Goal: Task Accomplishment & Management: Use online tool/utility

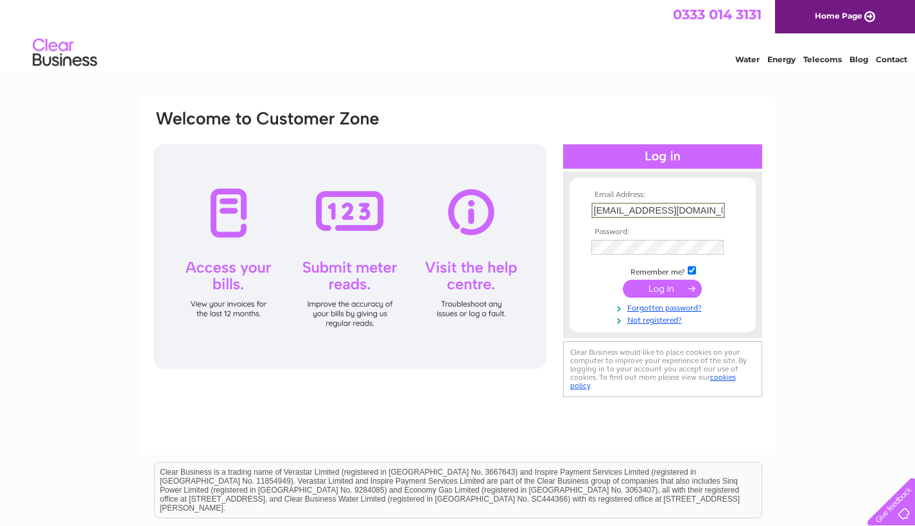
type input "clairestronach@hotmail.co.uk"
click at [662, 288] on input "submit" at bounding box center [662, 289] width 79 height 18
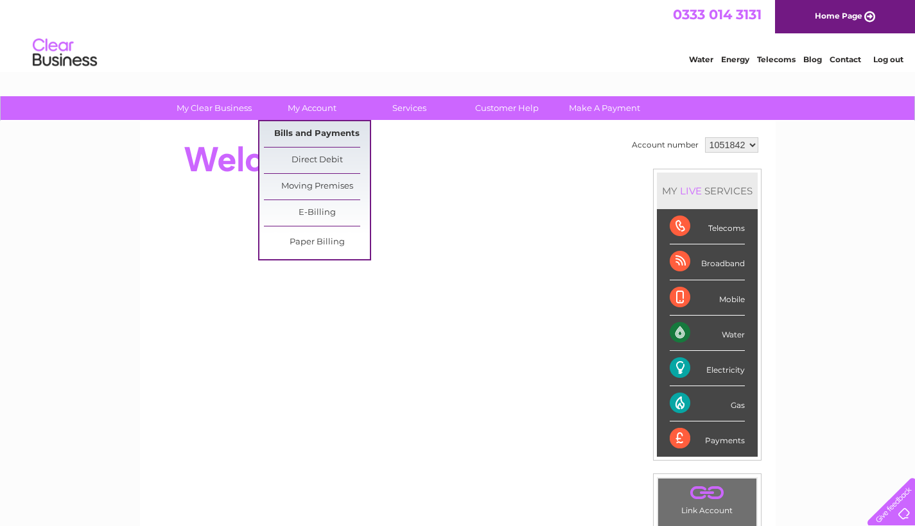
click at [313, 133] on link "Bills and Payments" at bounding box center [317, 134] width 106 height 26
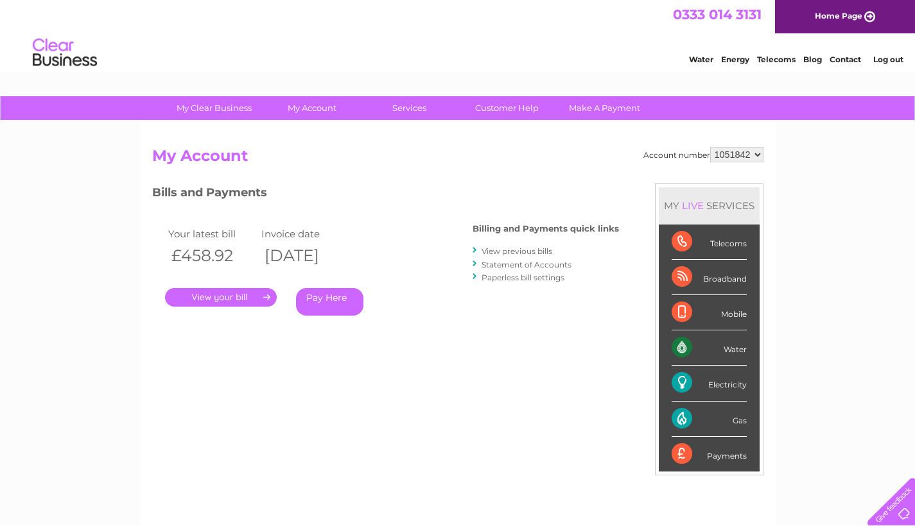
click at [239, 297] on link "." at bounding box center [221, 297] width 112 height 19
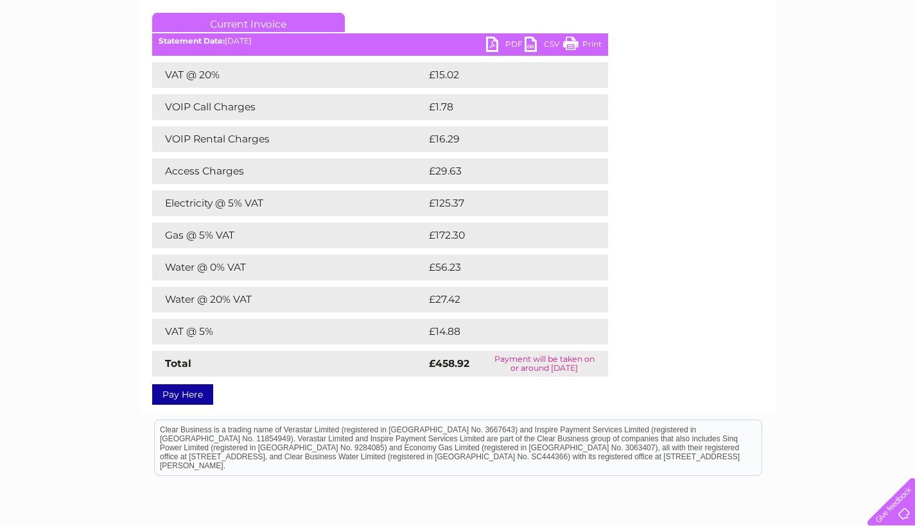
scroll to position [176, 0]
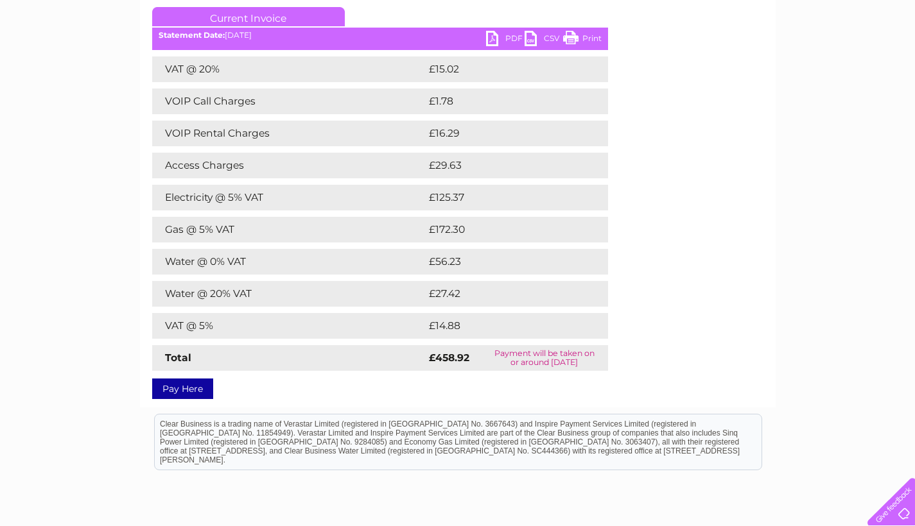
click at [495, 41] on link "PDF" at bounding box center [505, 40] width 39 height 19
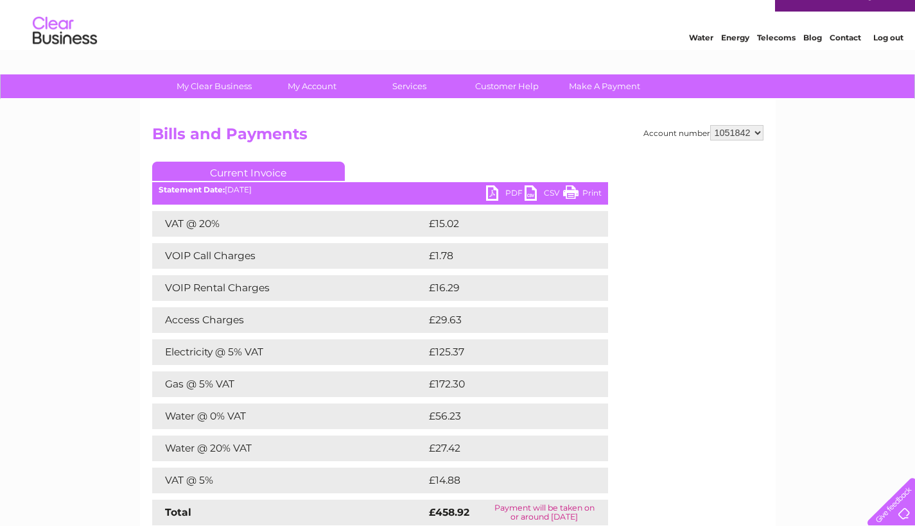
scroll to position [0, 0]
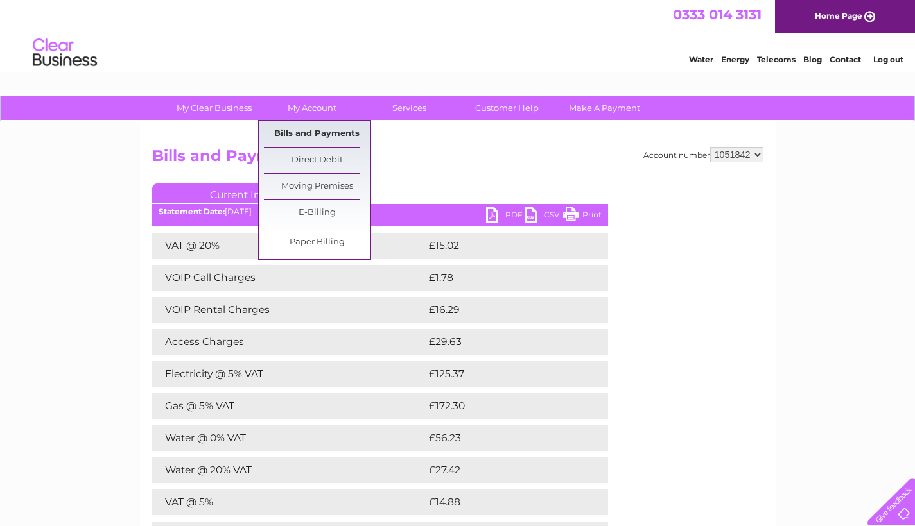
click at [314, 131] on link "Bills and Payments" at bounding box center [317, 134] width 106 height 26
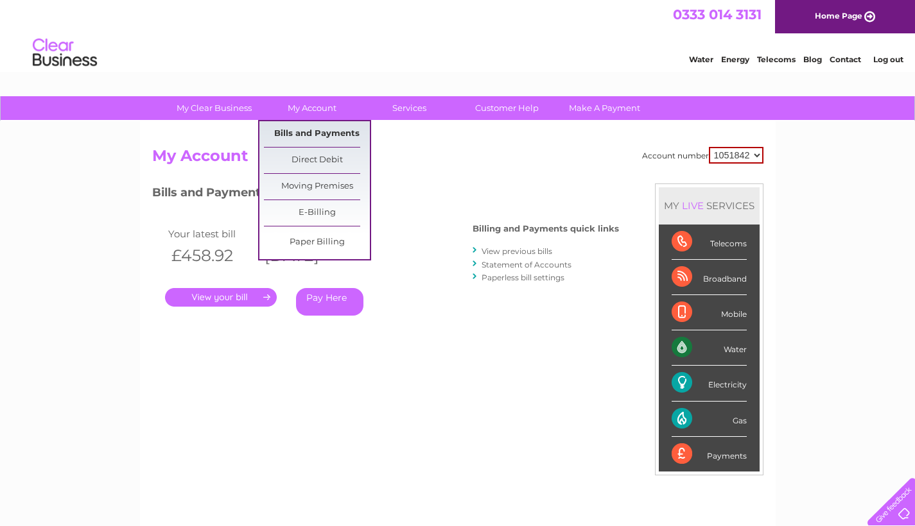
click at [314, 131] on link "Bills and Payments" at bounding box center [317, 134] width 106 height 26
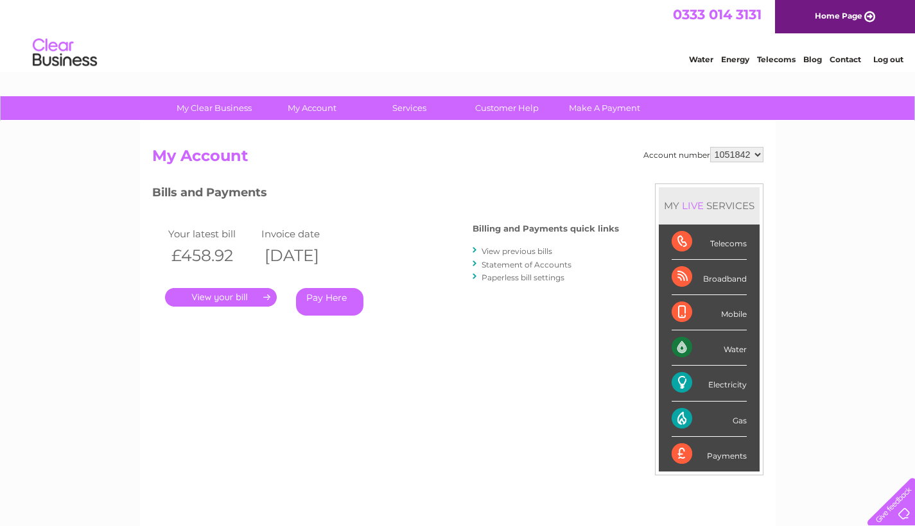
drag, startPoint x: 914, startPoint y: 132, endPoint x: 895, endPoint y: 82, distance: 52.8
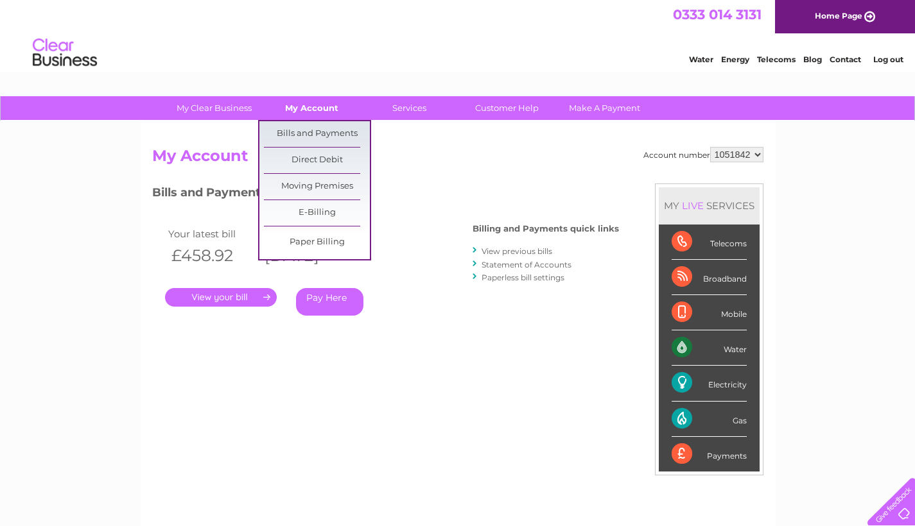
click at [294, 107] on link "My Account" at bounding box center [312, 108] width 106 height 24
click at [296, 130] on link "Bills and Payments" at bounding box center [317, 134] width 106 height 26
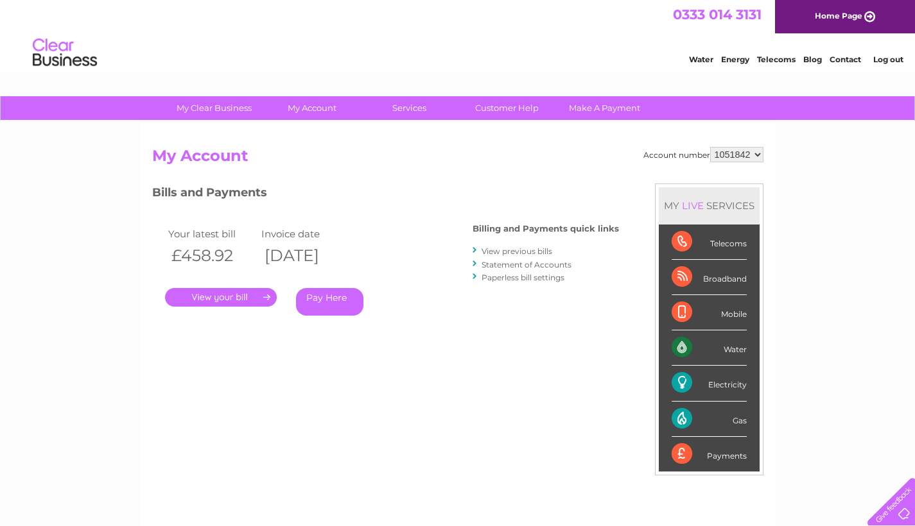
click at [271, 291] on link "." at bounding box center [221, 297] width 112 height 19
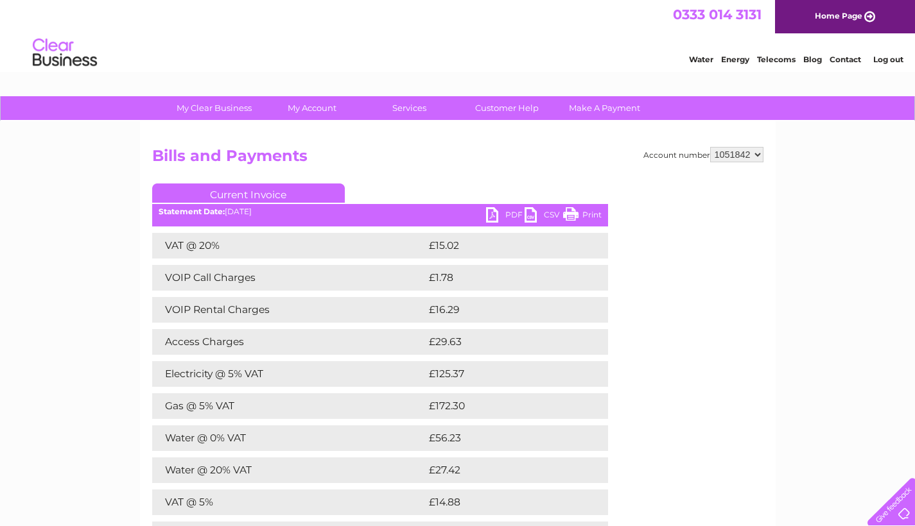
click at [270, 194] on link "Current Invoice" at bounding box center [248, 193] width 193 height 19
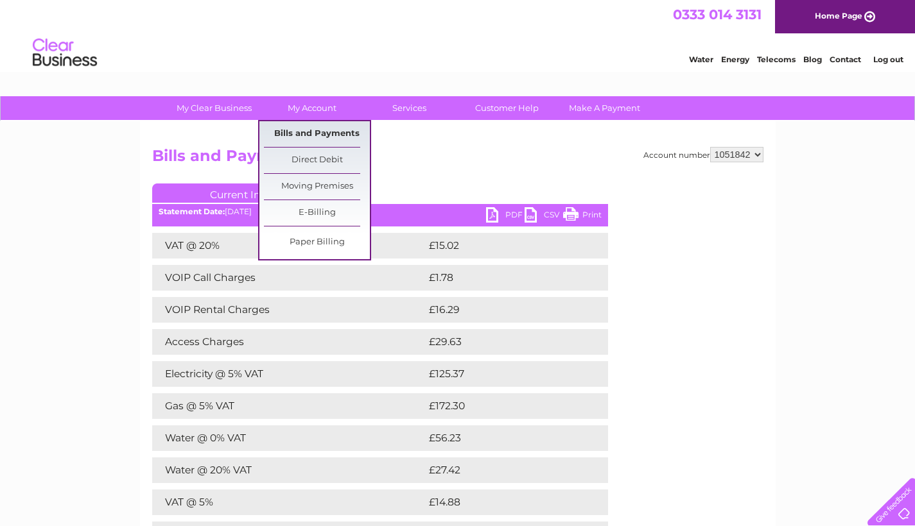
click at [335, 132] on link "Bills and Payments" at bounding box center [317, 134] width 106 height 26
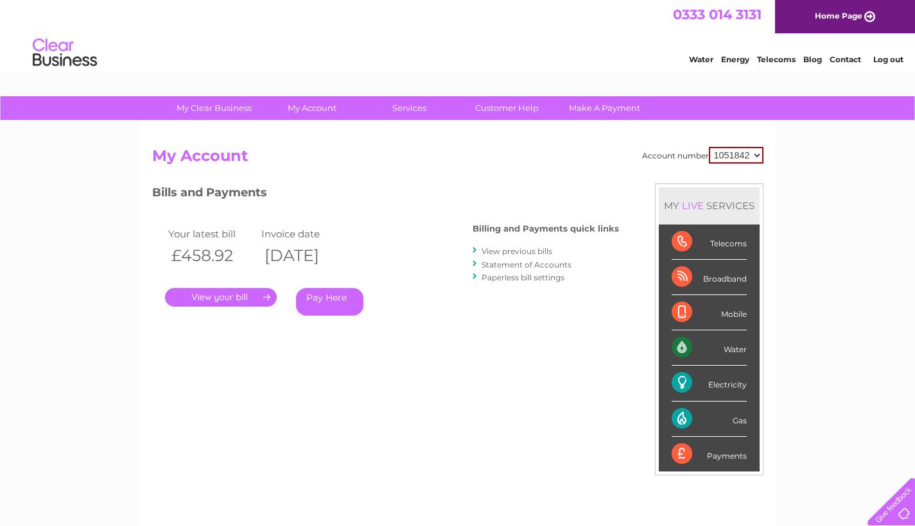
click at [351, 231] on td "Invoice date" at bounding box center [304, 233] width 93 height 17
click at [334, 231] on td "Invoice date" at bounding box center [304, 233] width 93 height 17
click at [331, 252] on th "09/10/2025" at bounding box center [304, 256] width 93 height 26
click at [515, 250] on link "View previous bills" at bounding box center [516, 251] width 71 height 10
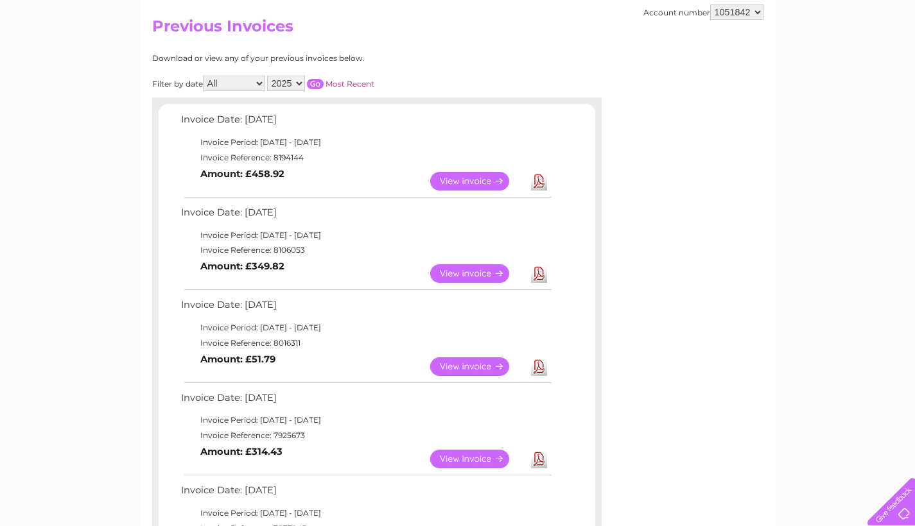
scroll to position [135, 0]
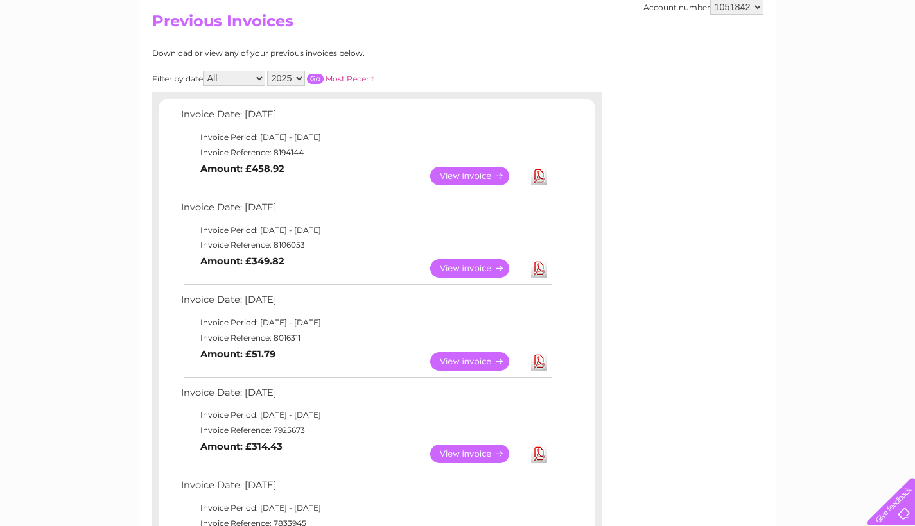
click at [469, 262] on link "View" at bounding box center [477, 268] width 94 height 19
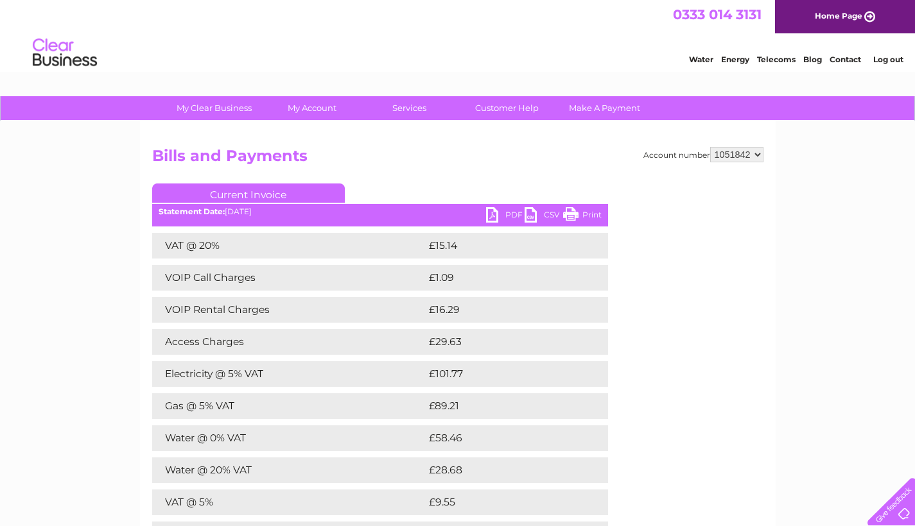
click at [491, 212] on link "PDF" at bounding box center [505, 216] width 39 height 19
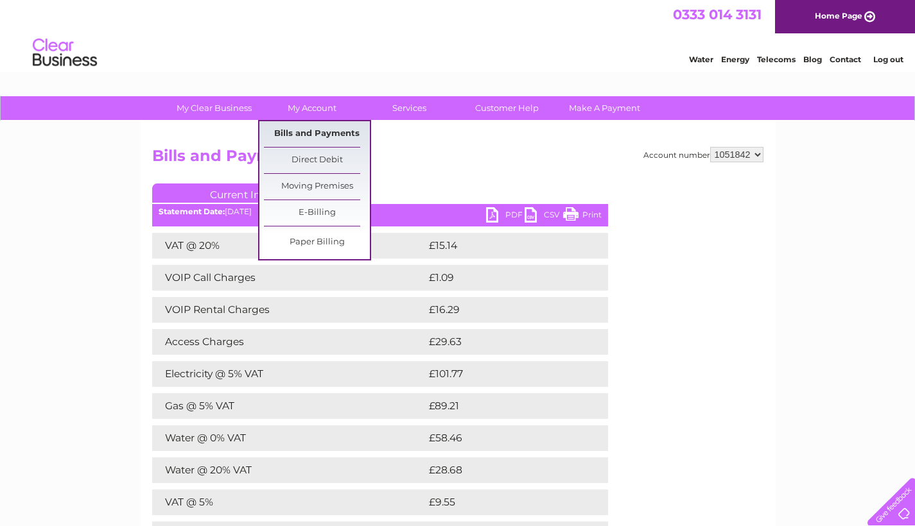
click at [331, 133] on link "Bills and Payments" at bounding box center [317, 134] width 106 height 26
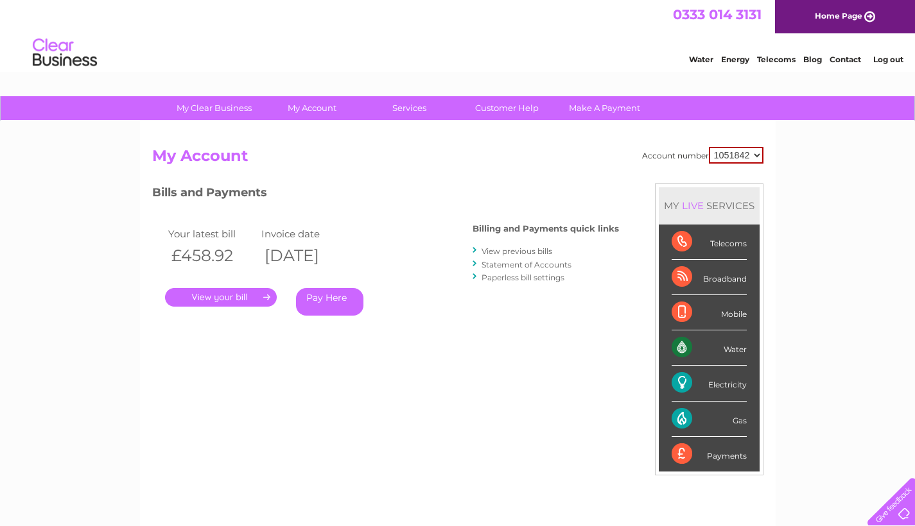
click at [237, 297] on link "." at bounding box center [221, 297] width 112 height 19
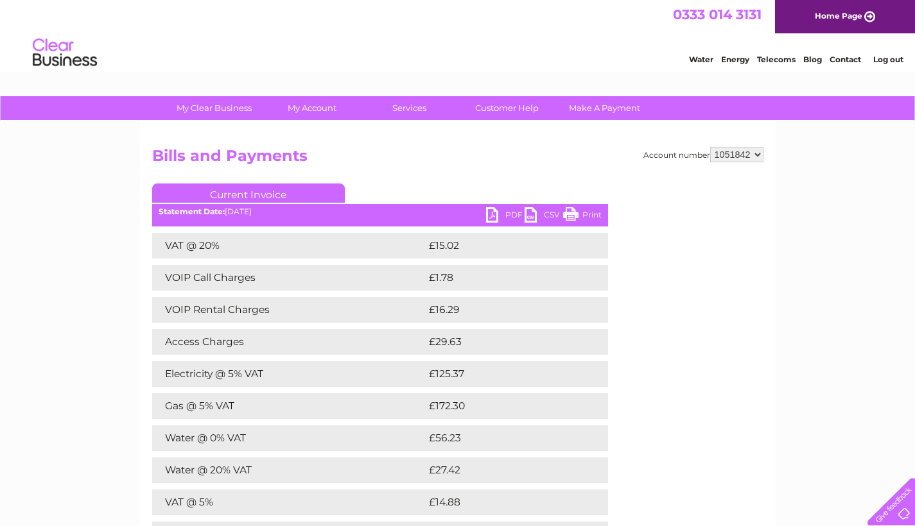
click at [491, 216] on link "PDF" at bounding box center [505, 216] width 39 height 19
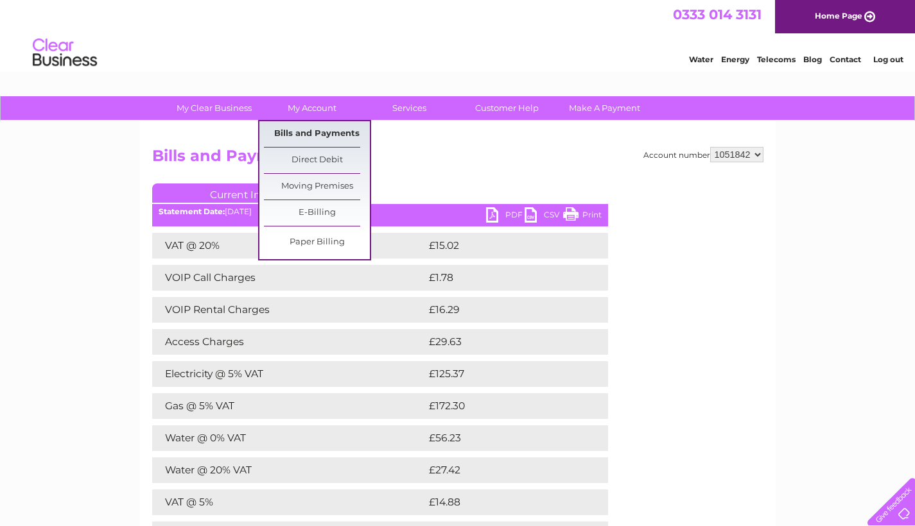
click at [309, 134] on link "Bills and Payments" at bounding box center [317, 134] width 106 height 26
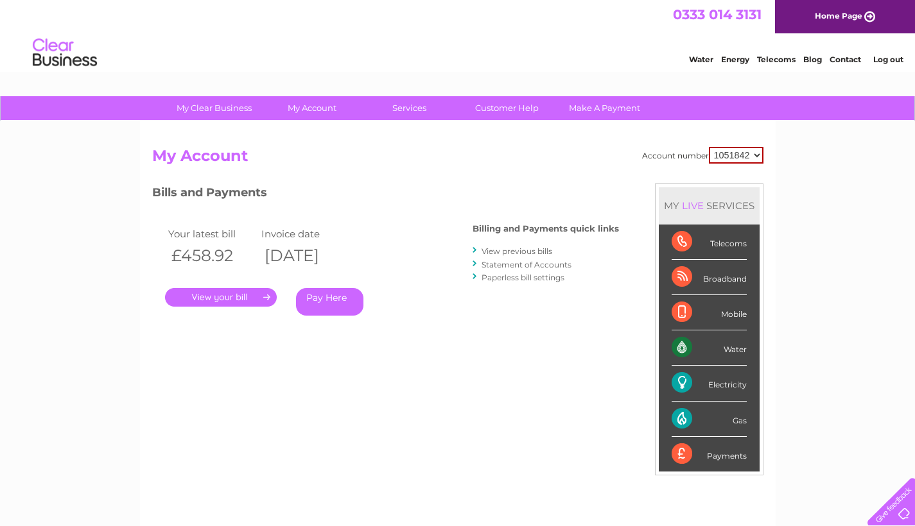
click at [522, 252] on link "View previous bills" at bounding box center [516, 251] width 71 height 10
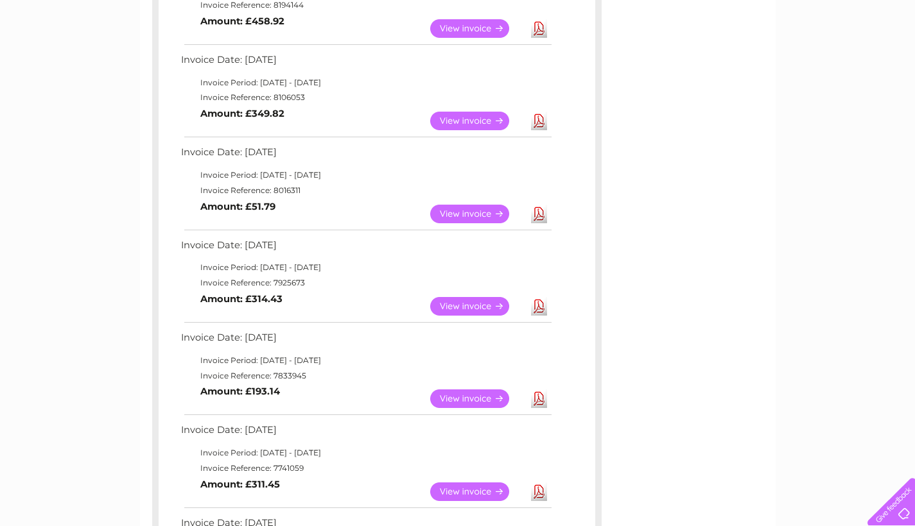
scroll to position [65, 0]
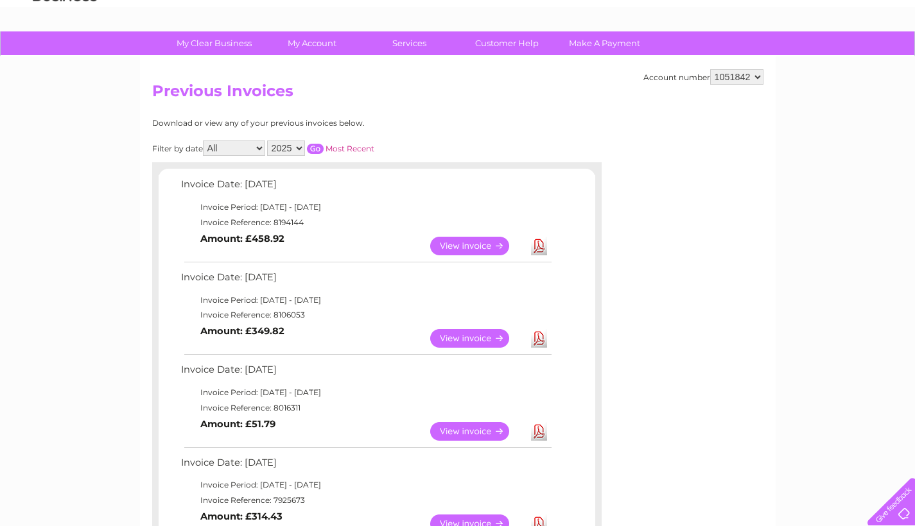
select select "2024"
click at [323, 147] on input "button" at bounding box center [315, 149] width 17 height 10
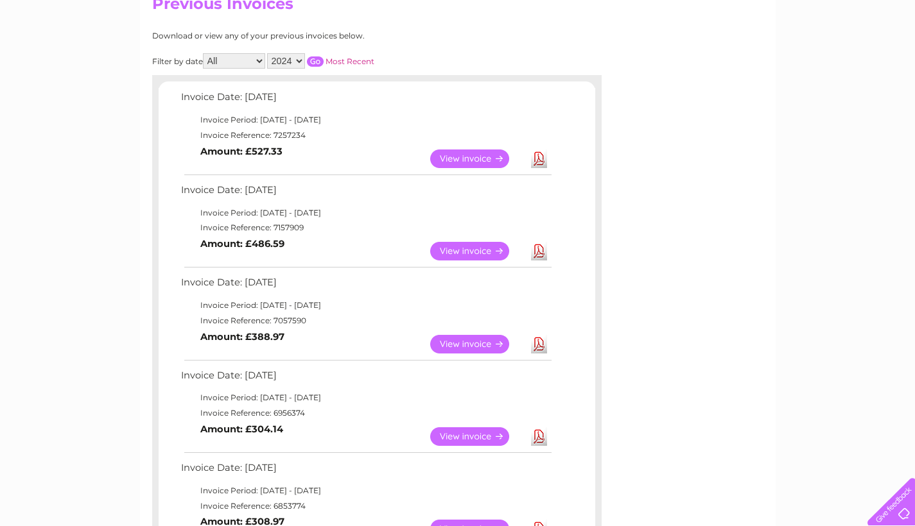
scroll to position [178, 0]
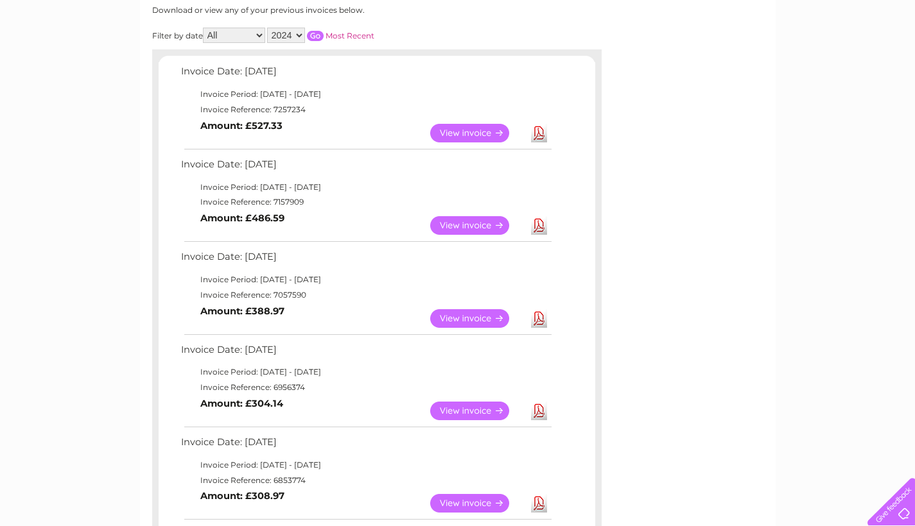
click at [472, 314] on link "View" at bounding box center [477, 318] width 94 height 19
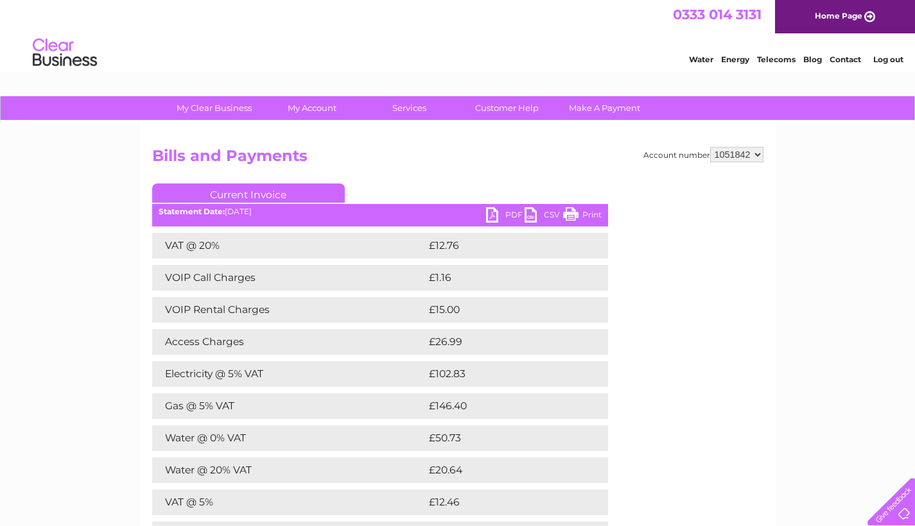
click at [491, 217] on link "PDF" at bounding box center [505, 216] width 39 height 19
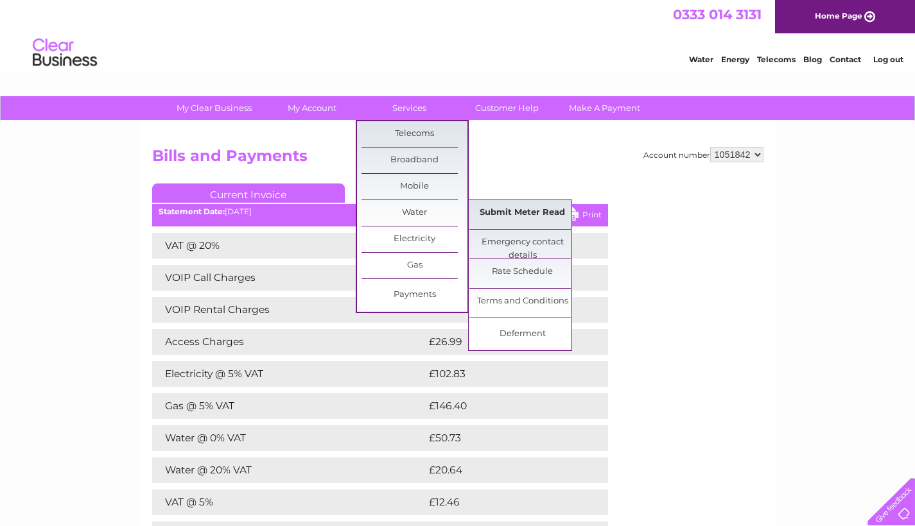
click at [499, 215] on link "Submit Meter Read" at bounding box center [522, 213] width 106 height 26
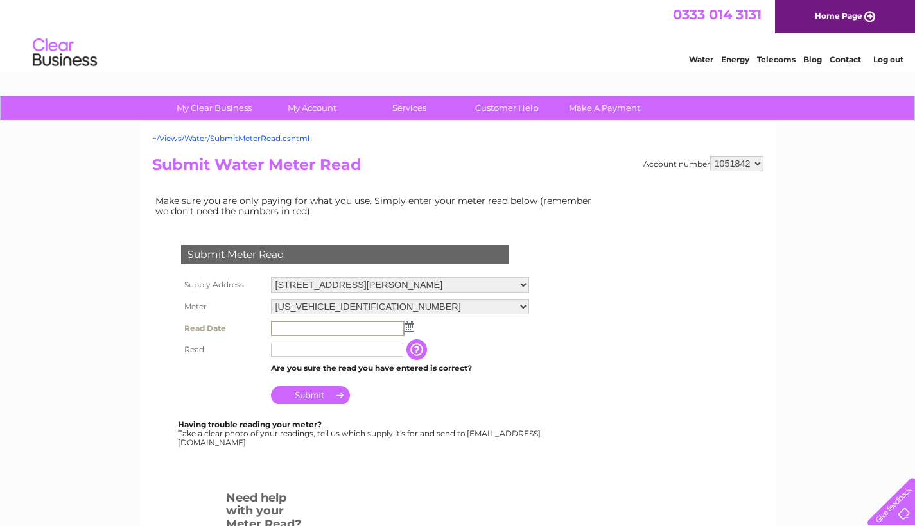
click at [307, 322] on input "text" at bounding box center [337, 328] width 133 height 15
click at [409, 323] on img at bounding box center [409, 327] width 10 height 10
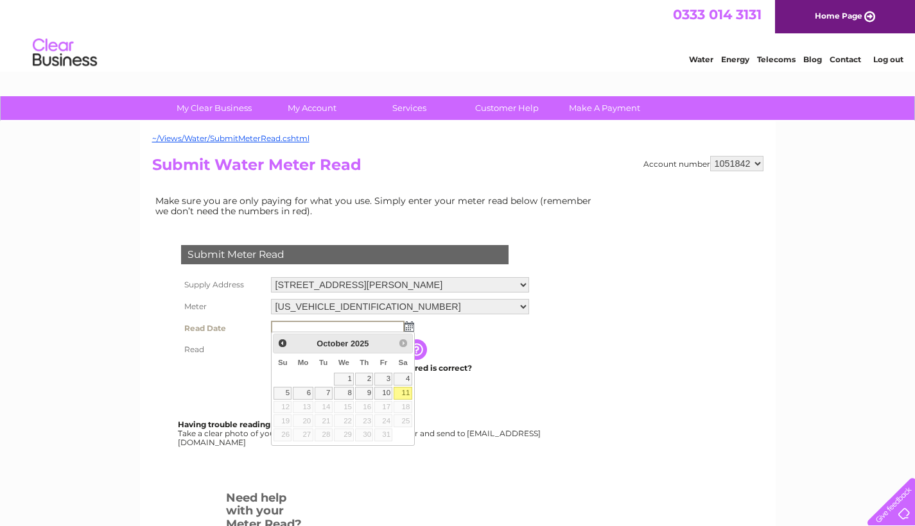
click at [403, 390] on link "11" at bounding box center [402, 393] width 18 height 13
type input "2025/10/11"
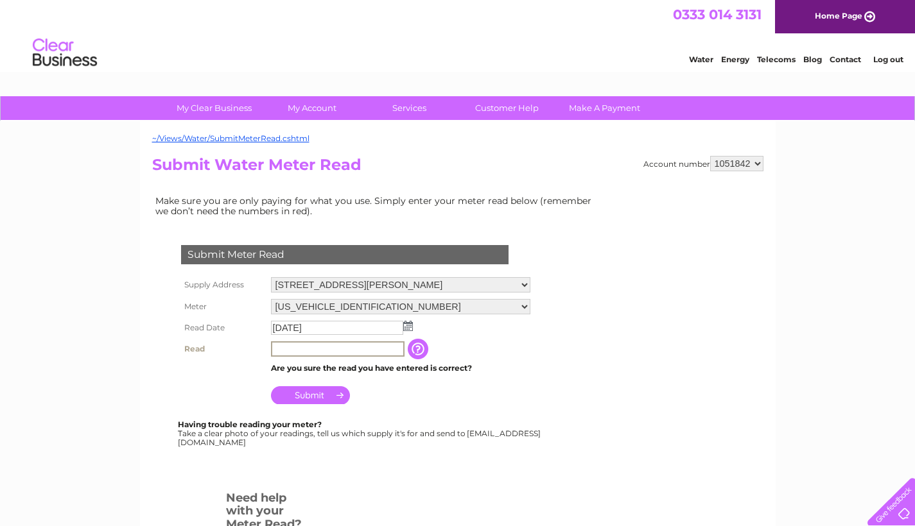
click at [291, 345] on input "text" at bounding box center [337, 348] width 133 height 15
type input "1803"
click at [318, 395] on input "Submit" at bounding box center [310, 395] width 79 height 18
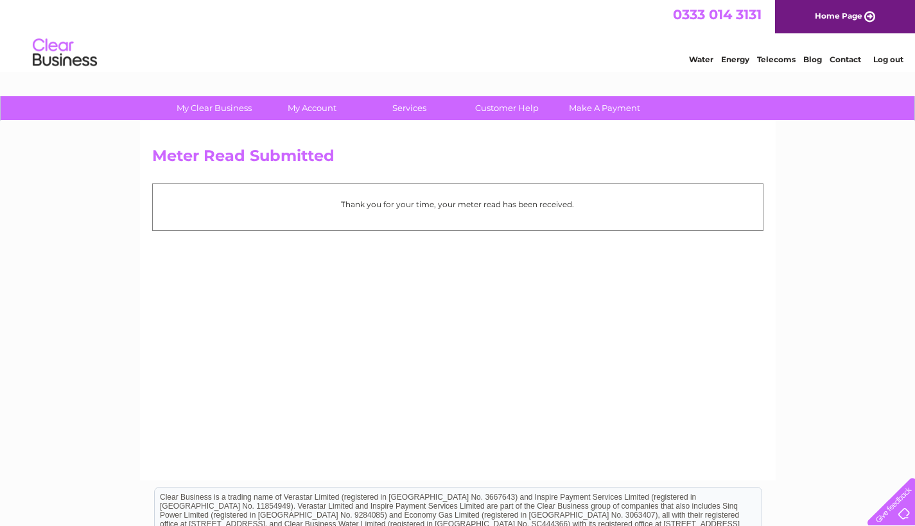
click at [493, 246] on div "Meter Read Submitted Thank you for your time, your meter read has been received." at bounding box center [457, 300] width 635 height 359
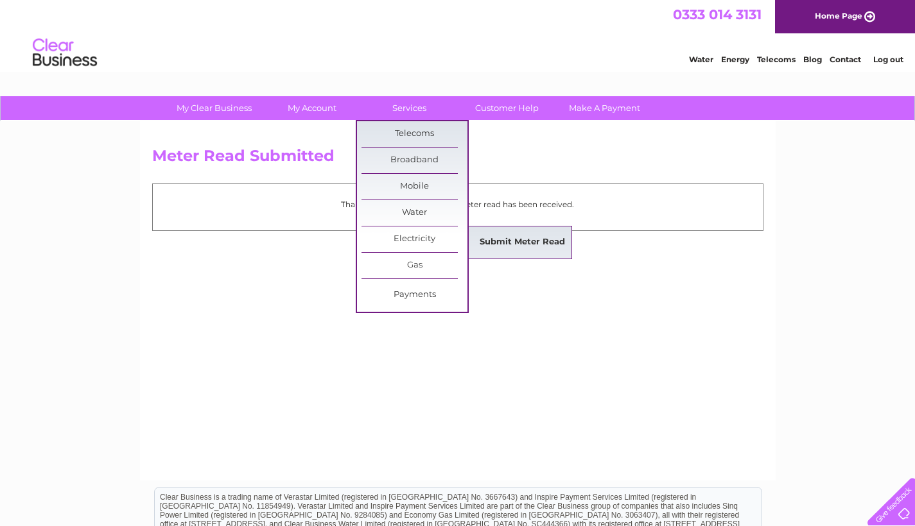
click at [493, 246] on link "Submit Meter Read" at bounding box center [522, 243] width 106 height 26
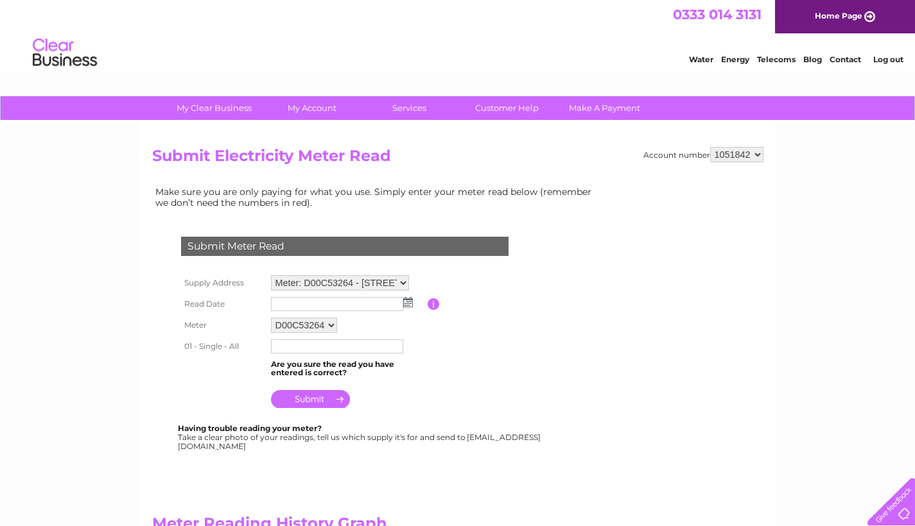
click at [409, 298] on img at bounding box center [408, 302] width 10 height 10
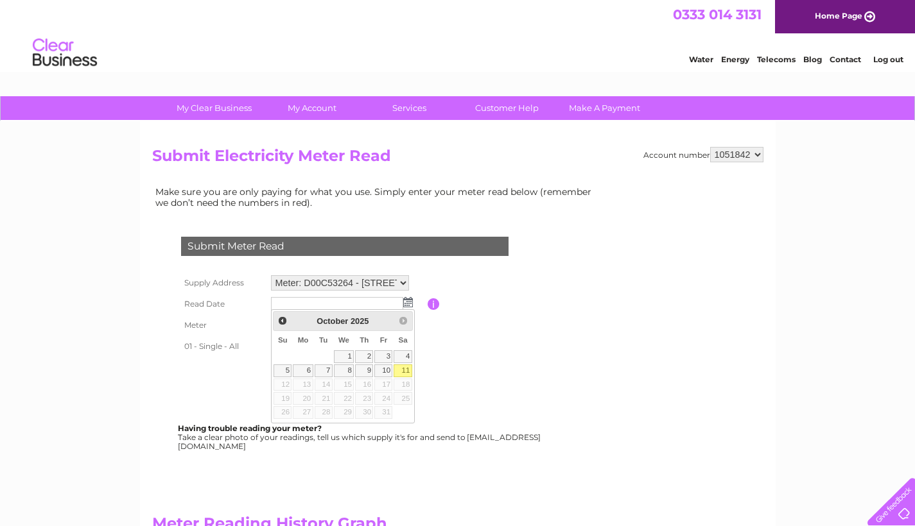
click at [407, 368] on link "11" at bounding box center [402, 371] width 18 height 13
type input "2025/10/11"
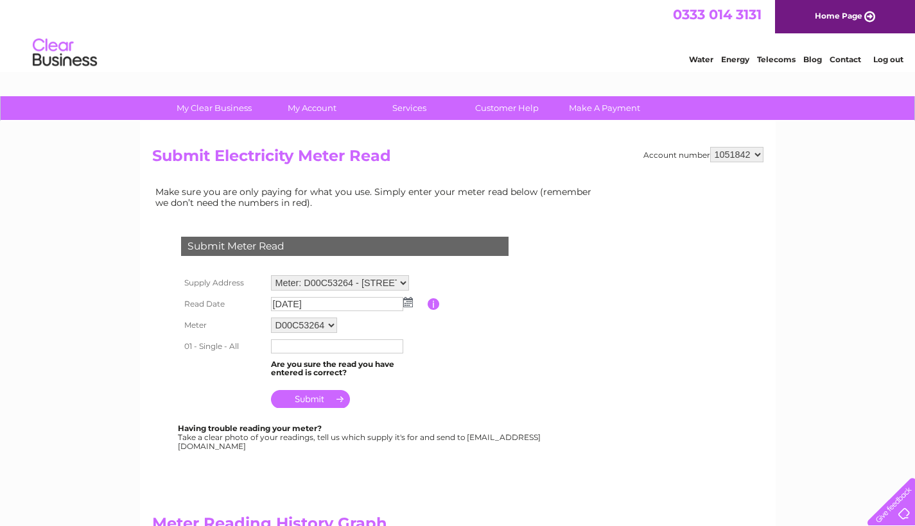
click at [286, 344] on input "text" at bounding box center [337, 347] width 132 height 14
type input "1438"
click at [320, 397] on input "submit" at bounding box center [310, 400] width 79 height 18
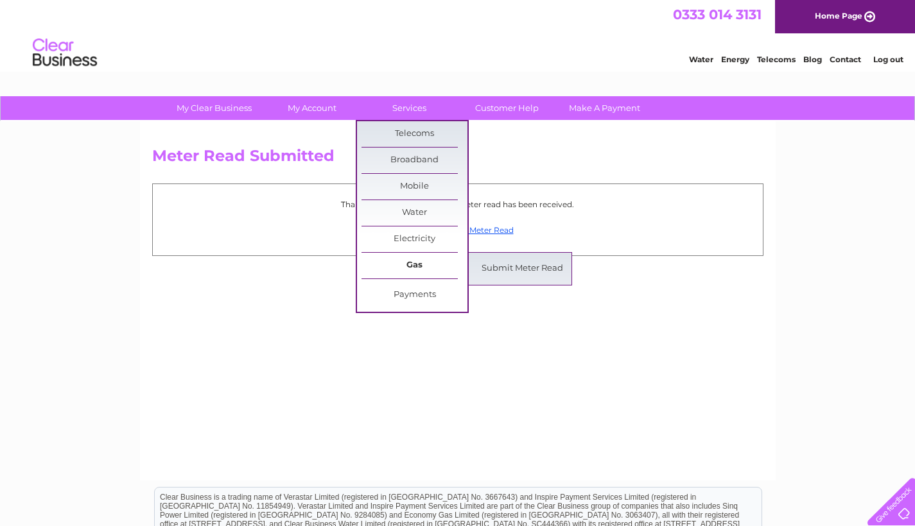
click at [418, 262] on link "Gas" at bounding box center [414, 266] width 106 height 26
click at [509, 267] on link "Submit Meter Read" at bounding box center [522, 269] width 106 height 26
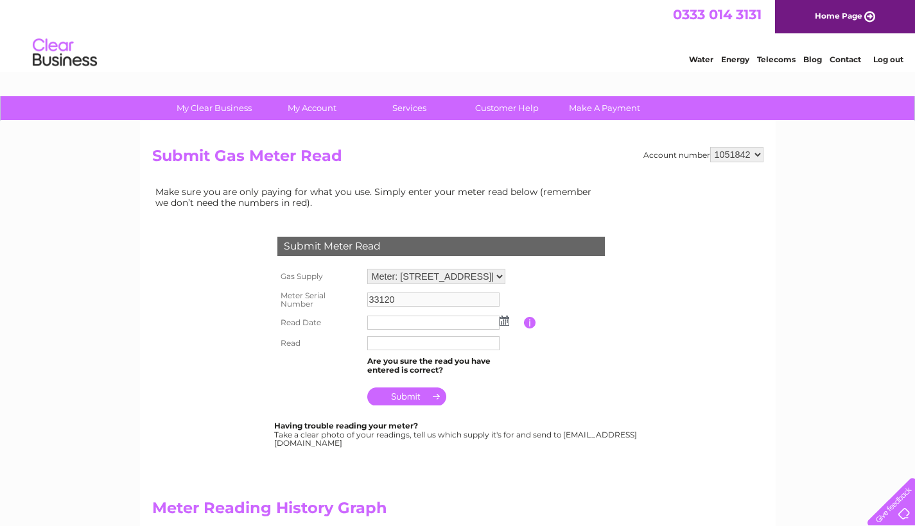
click at [503, 322] on img at bounding box center [504, 321] width 10 height 10
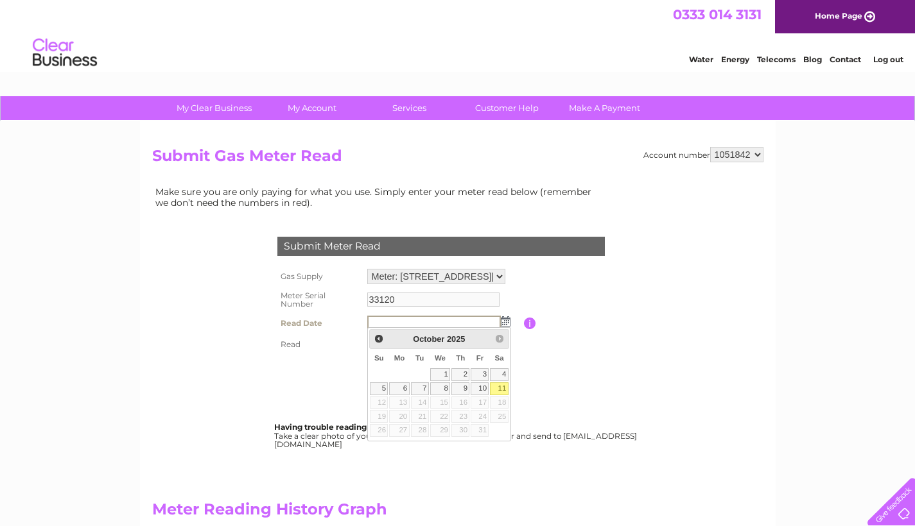
click at [502, 384] on link "11" at bounding box center [499, 389] width 18 height 13
type input "[DATE]"
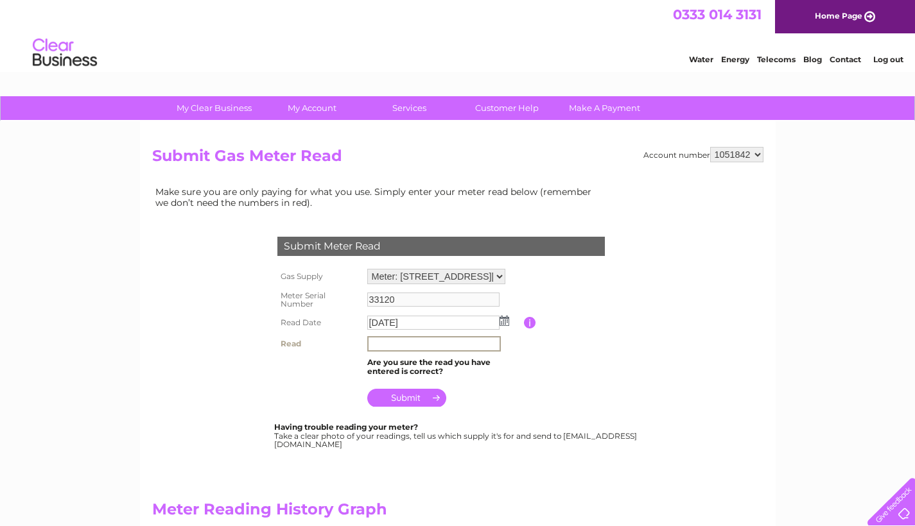
click at [394, 347] on input "text" at bounding box center [433, 343] width 133 height 15
type input "5811"
click at [409, 394] on input "submit" at bounding box center [406, 398] width 79 height 18
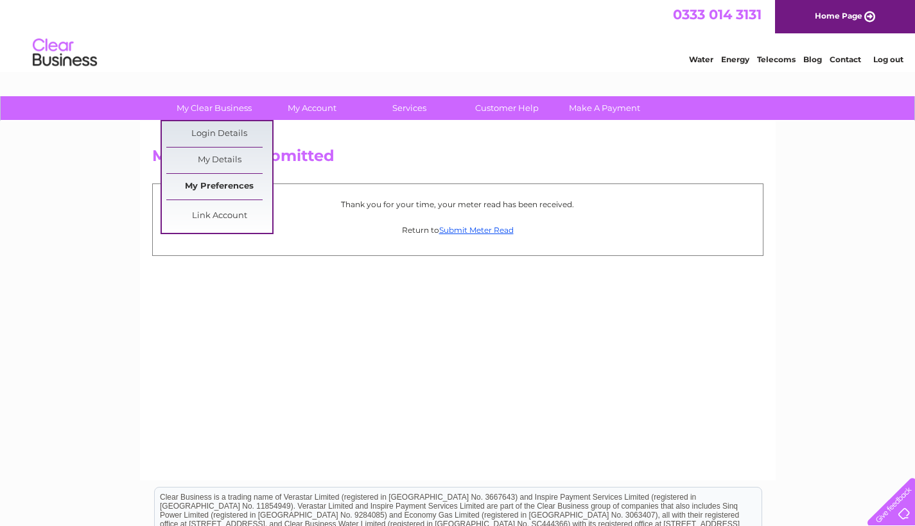
click at [222, 184] on link "My Preferences" at bounding box center [219, 187] width 106 height 26
